Goal: Use online tool/utility: Utilize a website feature to perform a specific function

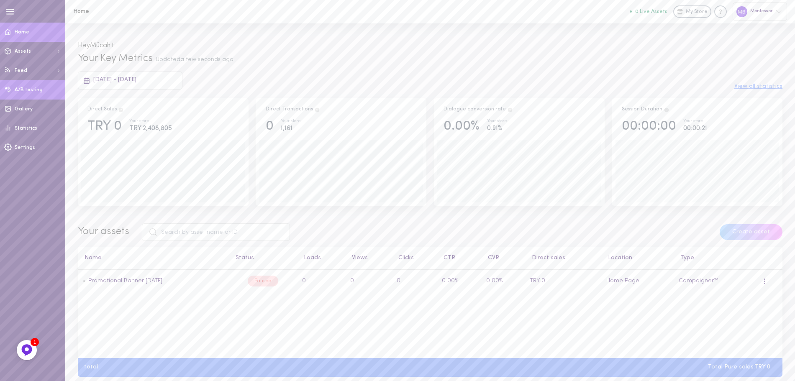
click at [26, 85] on link "A/B testing" at bounding box center [32, 89] width 65 height 19
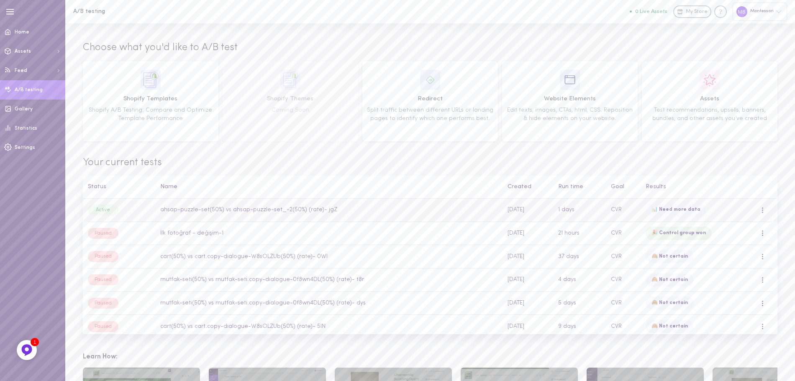
click at [238, 203] on td "ahsap-puzzle-set(50%) vs ahsap-puzzle-set_-2(50%) (rate)- jgZ" at bounding box center [329, 210] width 347 height 23
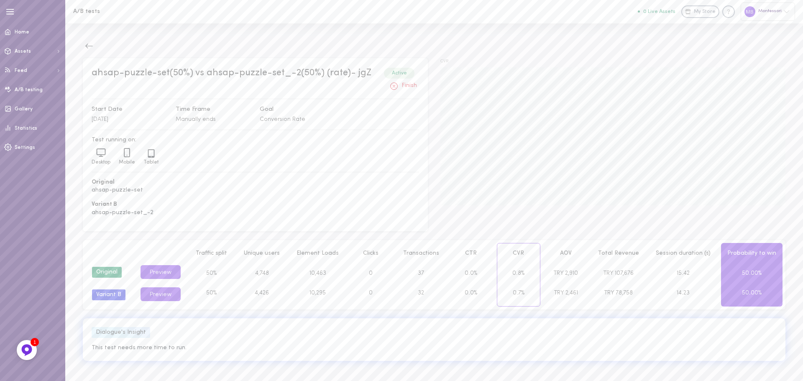
click at [399, 87] on button "Finish" at bounding box center [403, 85] width 32 height 13
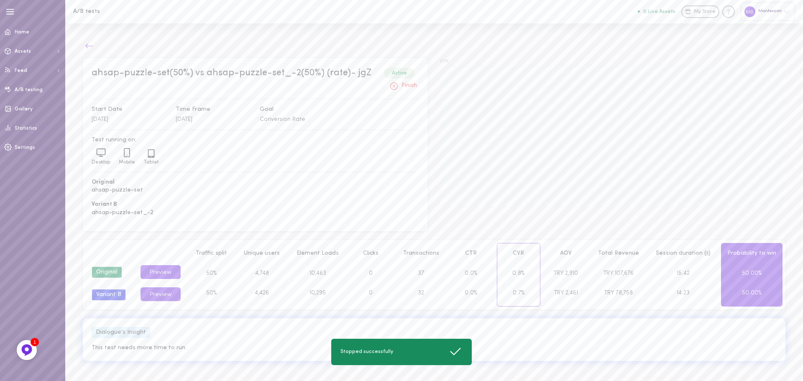
click at [90, 48] on icon at bounding box center [89, 46] width 8 height 8
